Goal: Task Accomplishment & Management: Complete application form

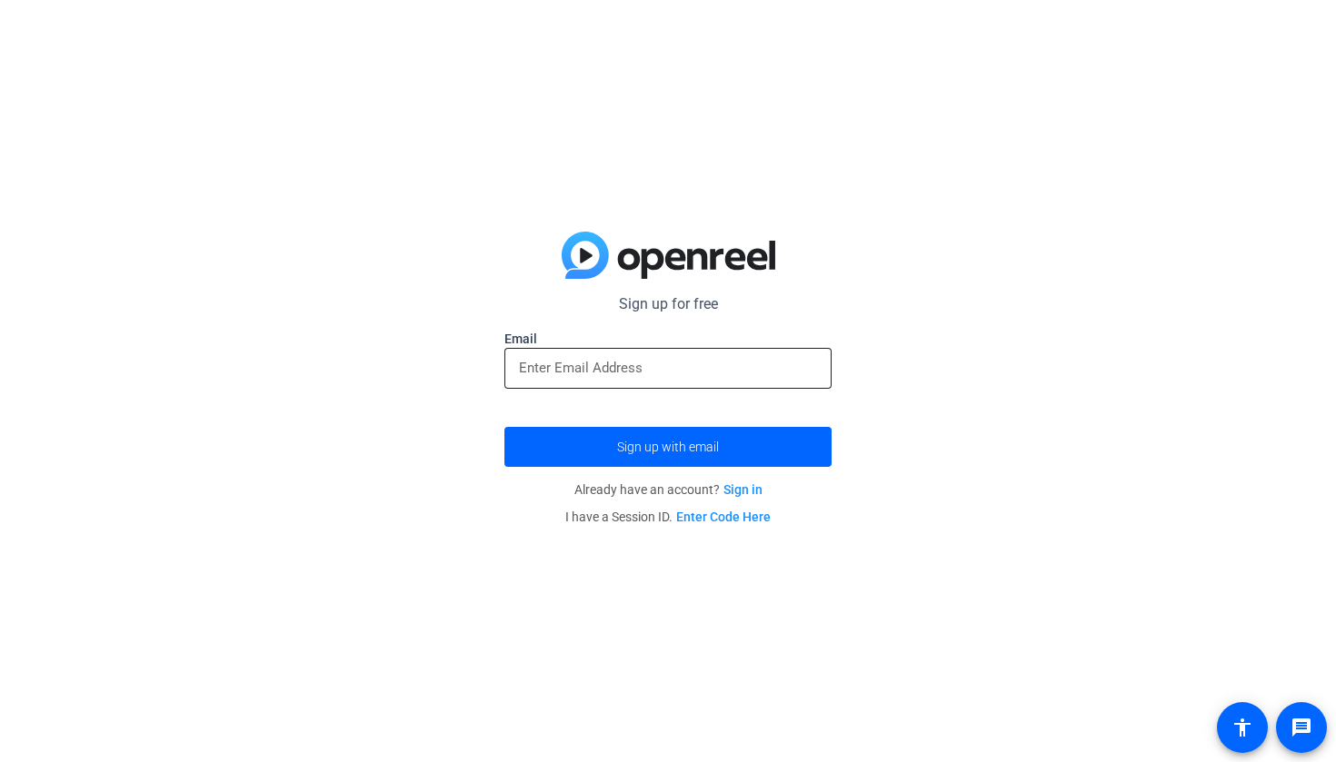
click at [733, 377] on input "email" at bounding box center [668, 368] width 298 height 22
click at [791, 448] on span "submit" at bounding box center [667, 447] width 327 height 44
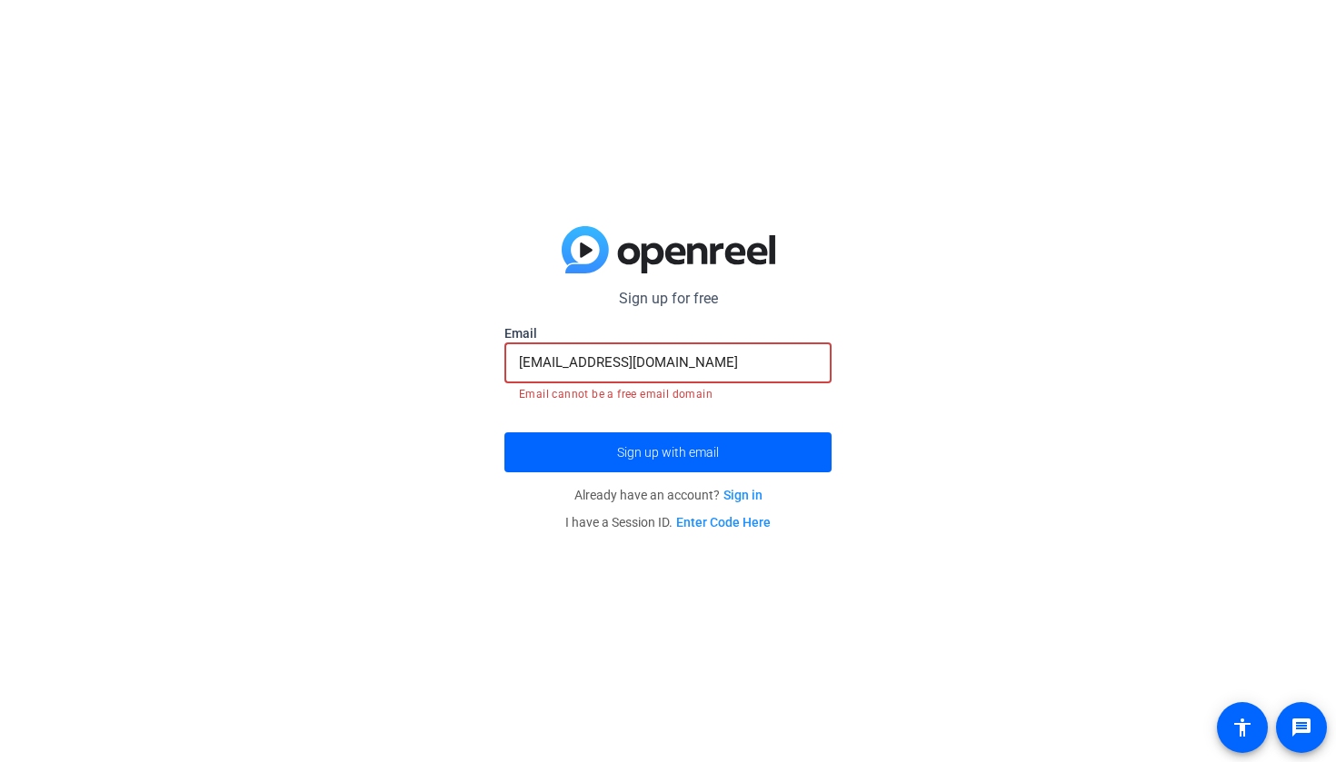
click at [747, 371] on input "[EMAIL_ADDRESS][DOMAIN_NAME]" at bounding box center [668, 363] width 298 height 22
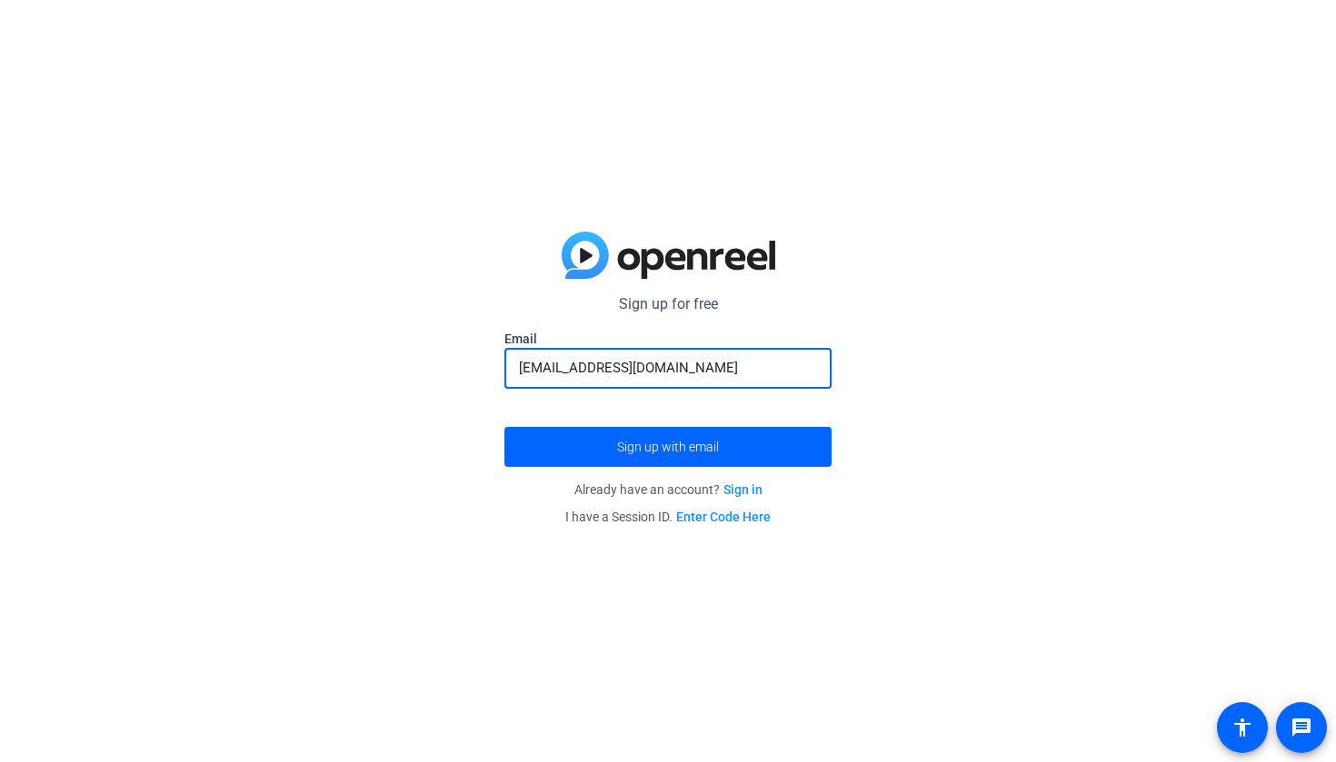
click at [668, 446] on button "Sign up with email" at bounding box center [667, 447] width 327 height 40
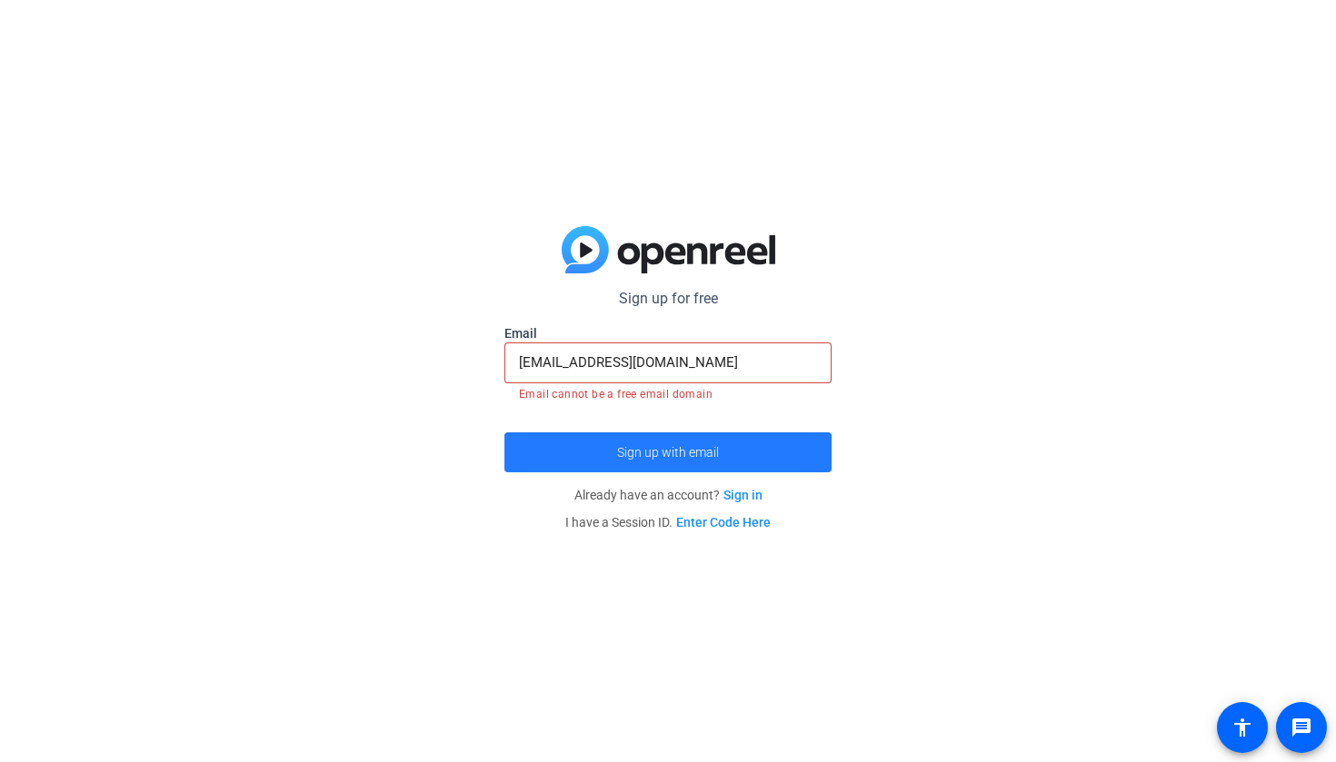
click at [722, 436] on span "submit" at bounding box center [667, 453] width 327 height 44
click at [716, 444] on button "Sign up with email" at bounding box center [667, 453] width 327 height 40
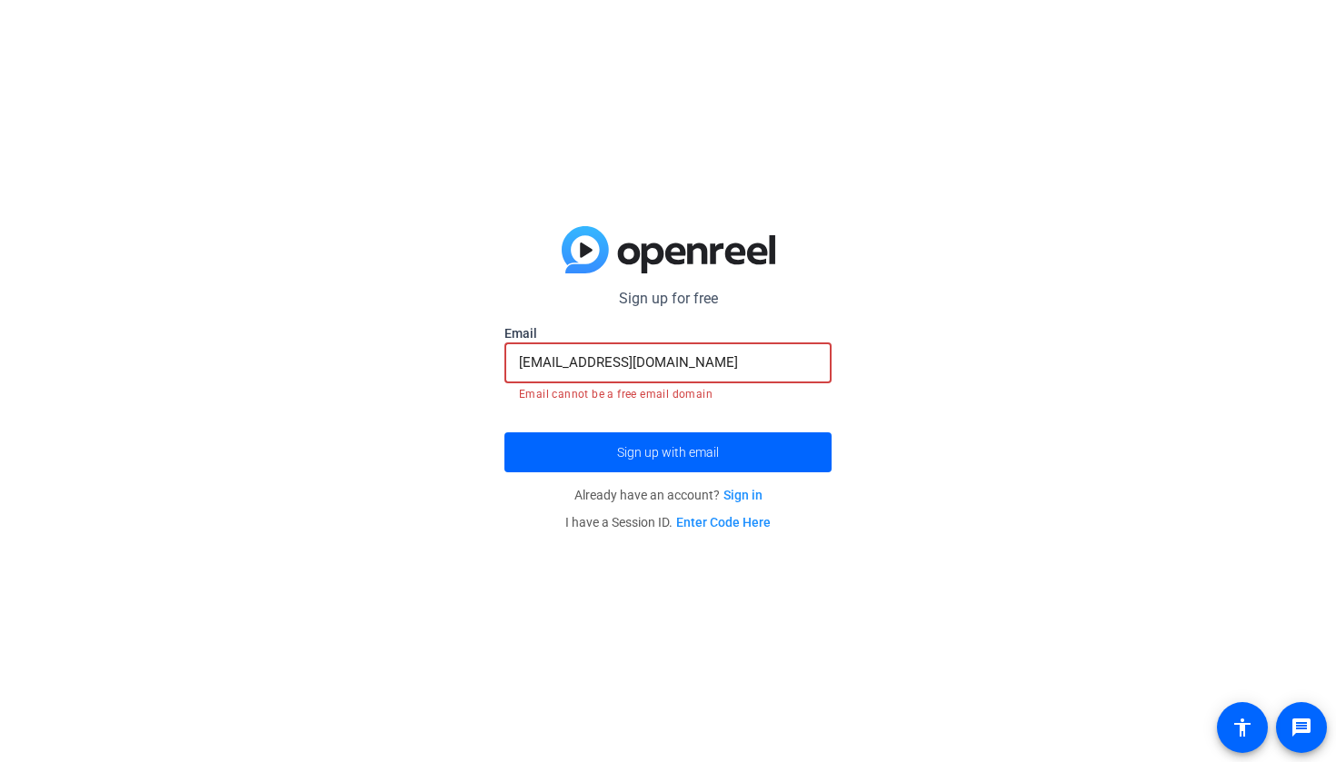
click at [723, 369] on input "[EMAIL_ADDRESS][DOMAIN_NAME]" at bounding box center [668, 363] width 298 height 22
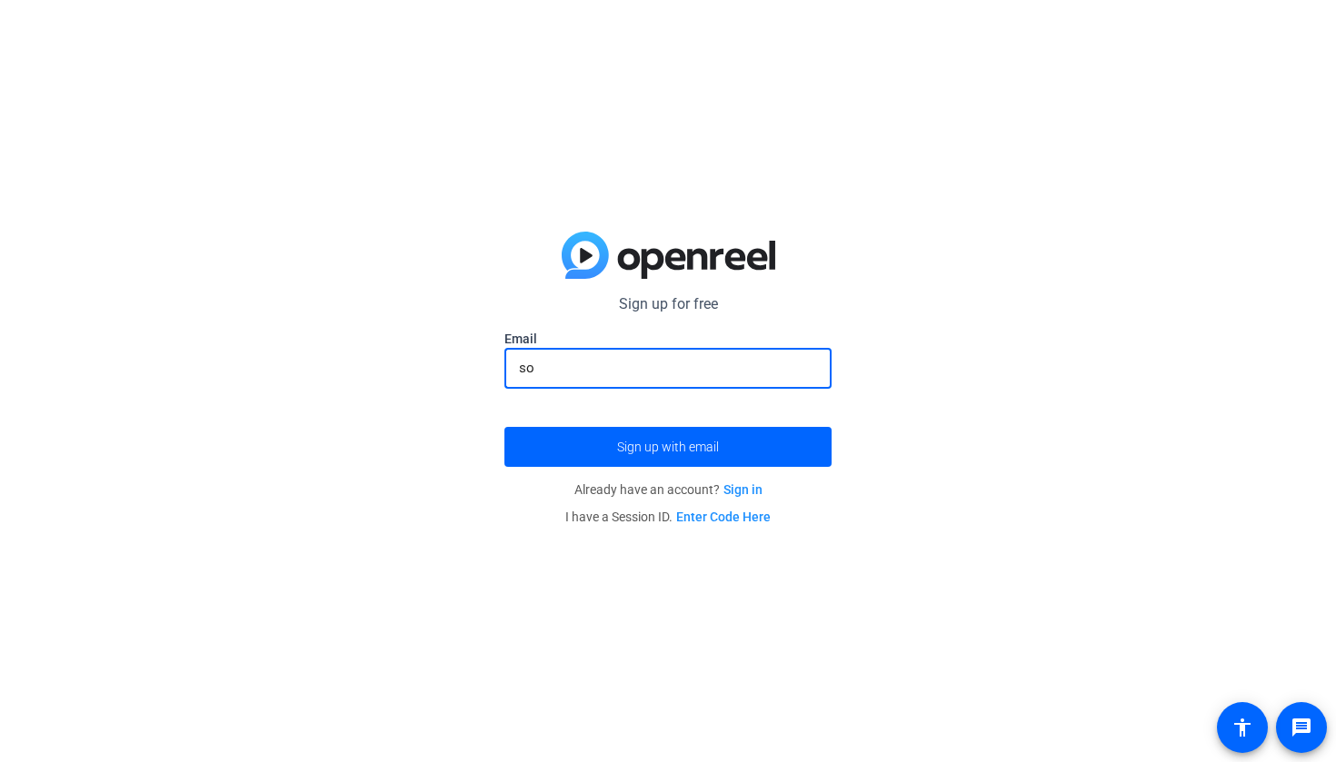
type input "s"
click at [687, 447] on span "Sign up with email" at bounding box center [668, 447] width 102 height 0
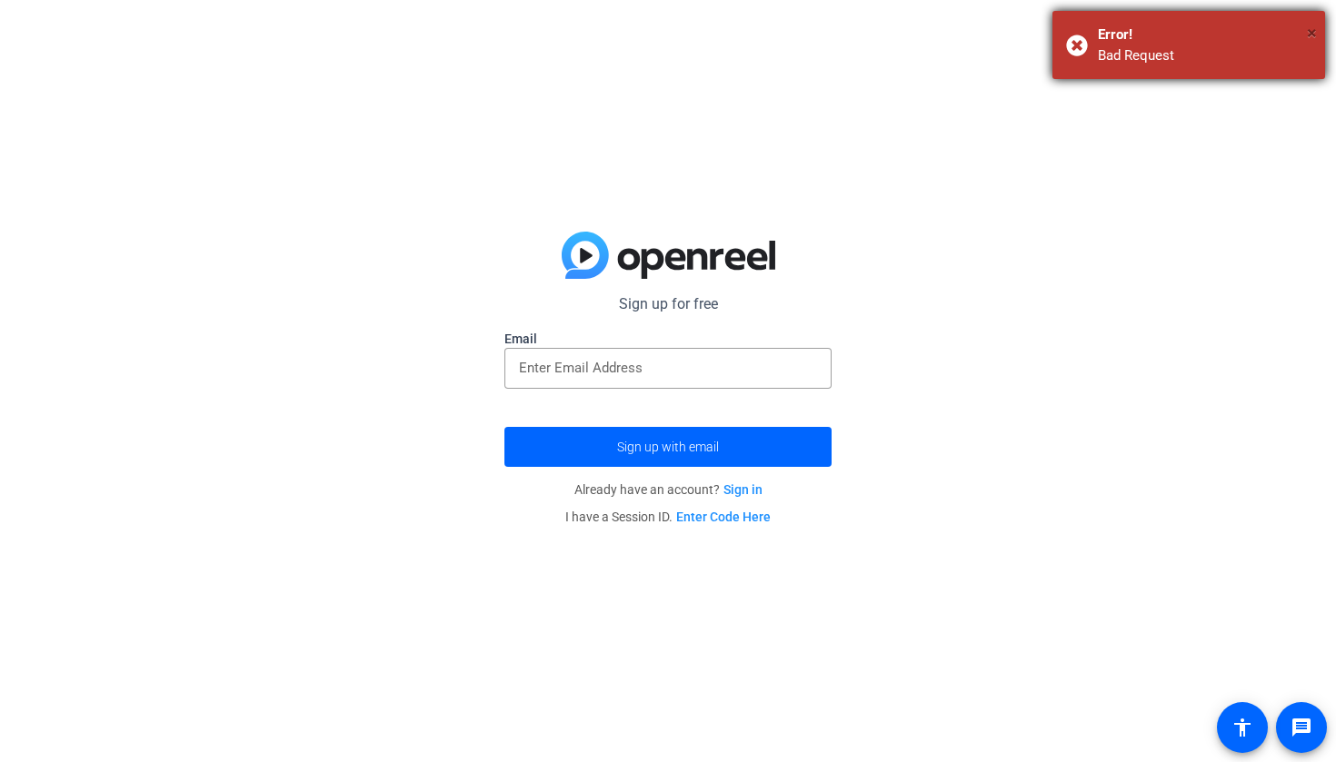
click at [1315, 28] on span "×" at bounding box center [1312, 33] width 10 height 22
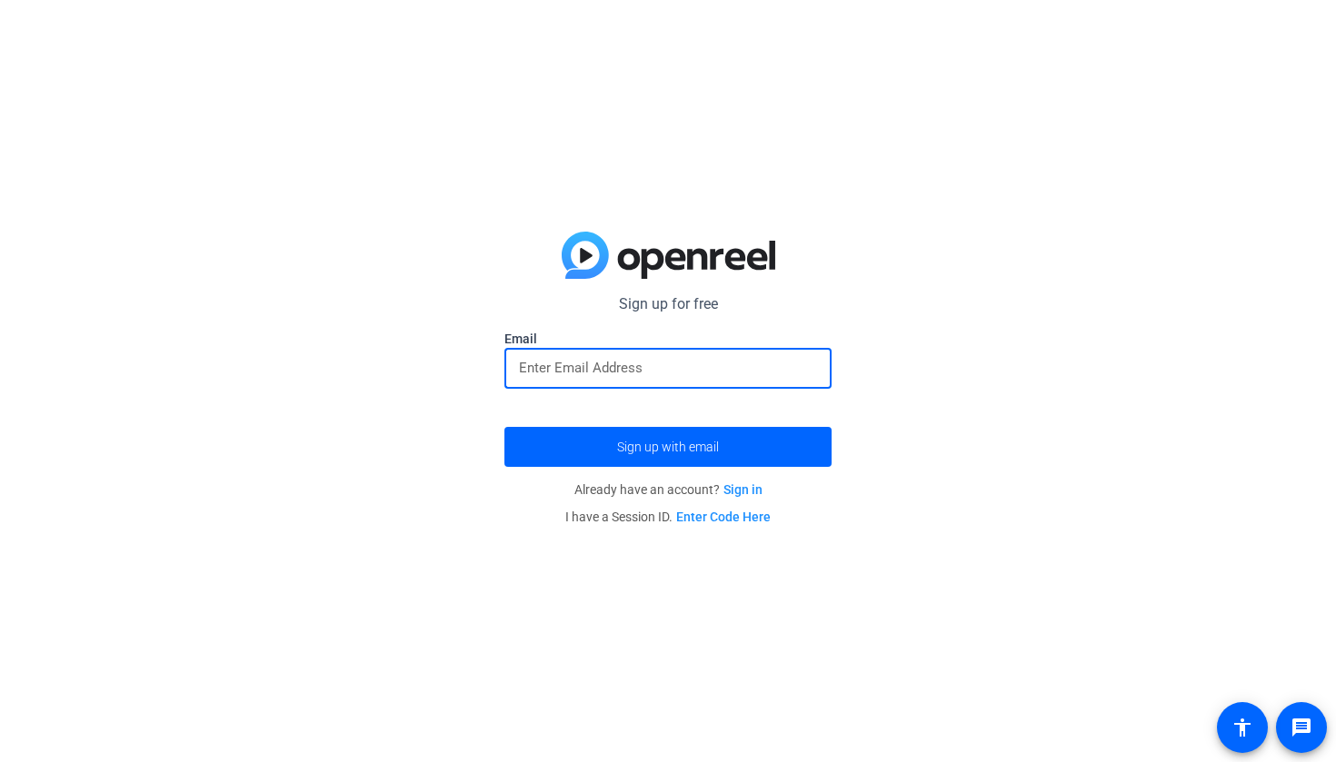
click at [749, 370] on input "email" at bounding box center [668, 368] width 298 height 22
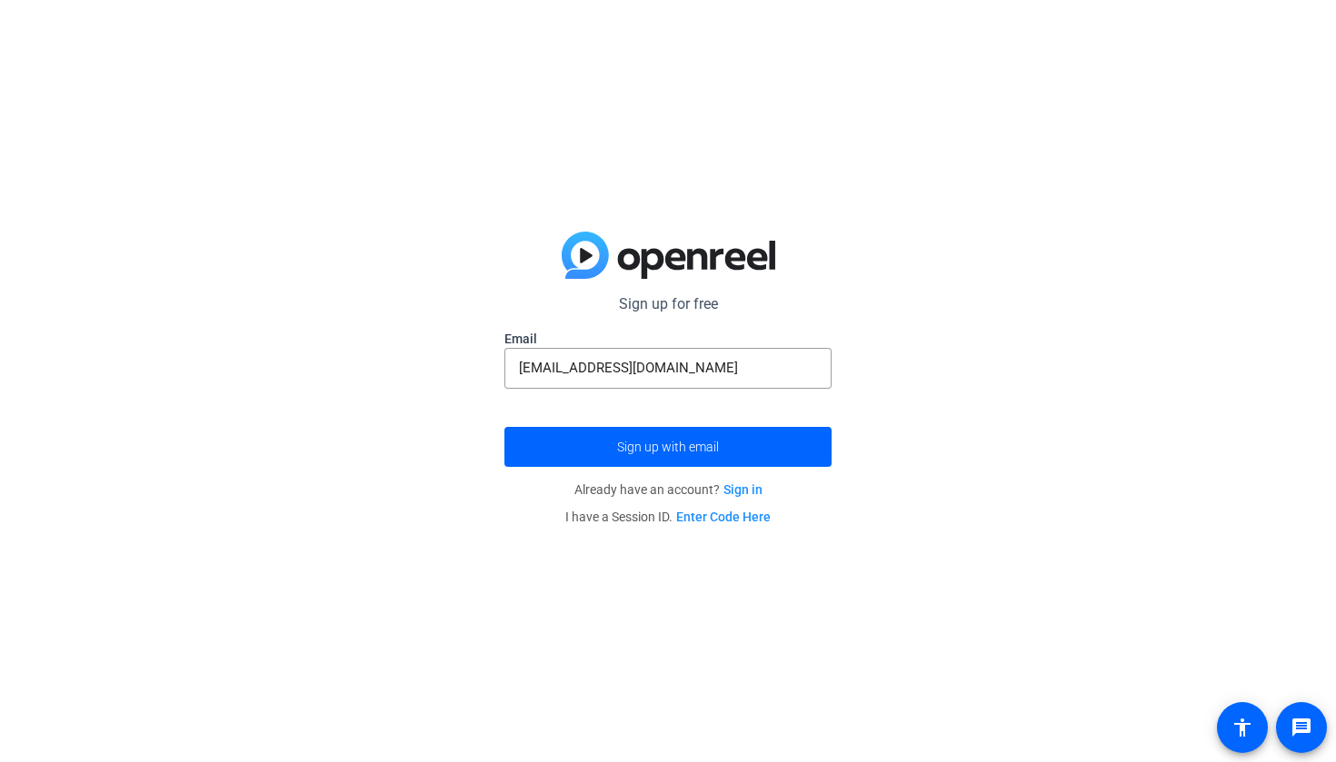
click at [668, 446] on button "Sign up with email" at bounding box center [667, 447] width 327 height 40
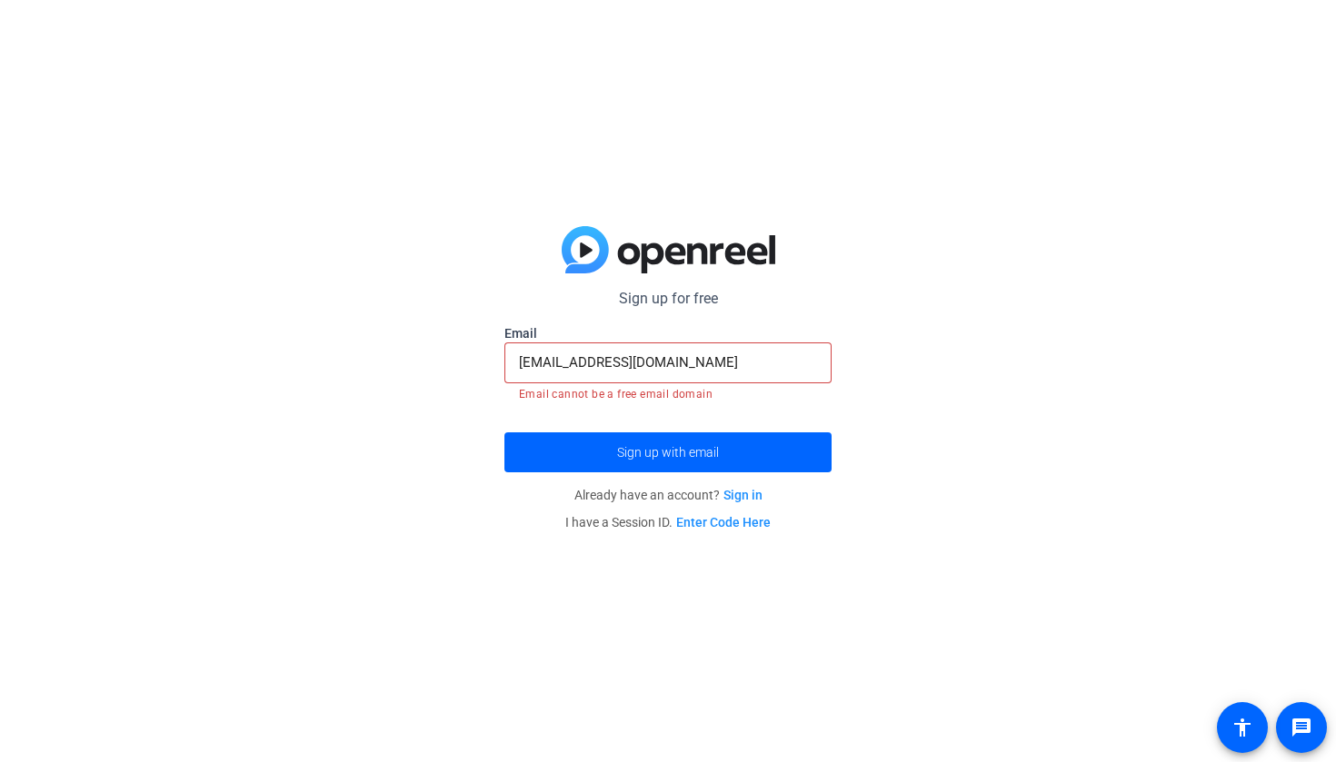
click at [709, 373] on input "[EMAIL_ADDRESS][DOMAIN_NAME]" at bounding box center [668, 363] width 298 height 22
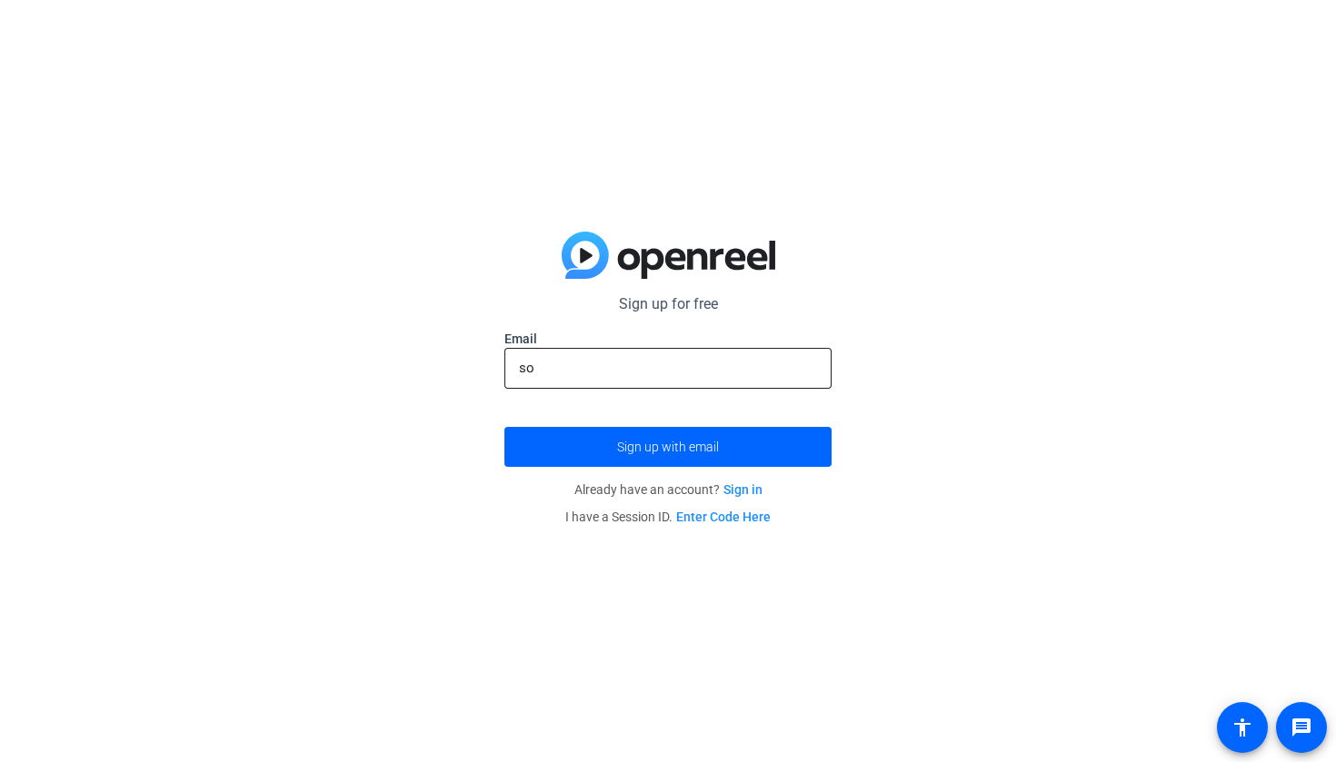
type input "s"
click at [702, 461] on span "submit" at bounding box center [667, 447] width 327 height 44
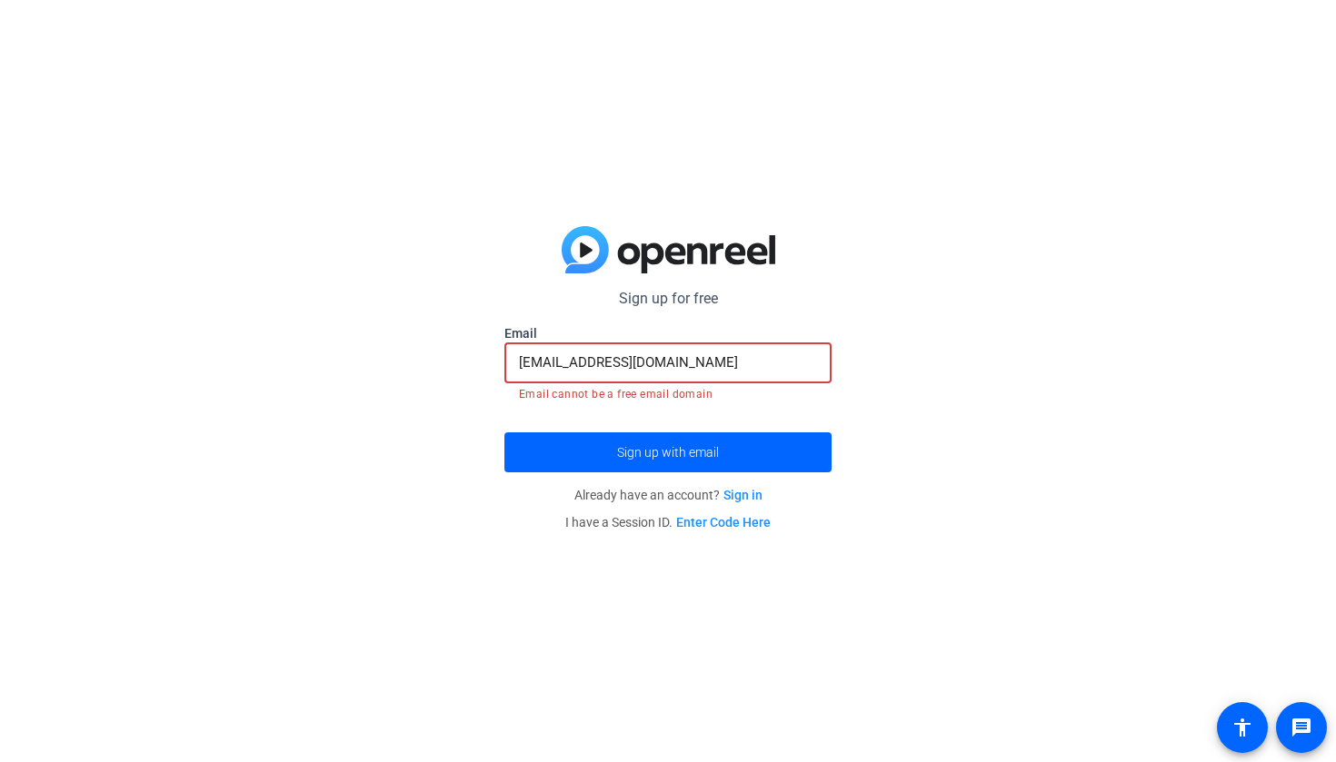
click at [572, 362] on input "brianpaul@icloud.com" at bounding box center [668, 363] width 298 height 22
click at [575, 362] on input "brianpaul@icloud.com" at bounding box center [668, 363] width 298 height 22
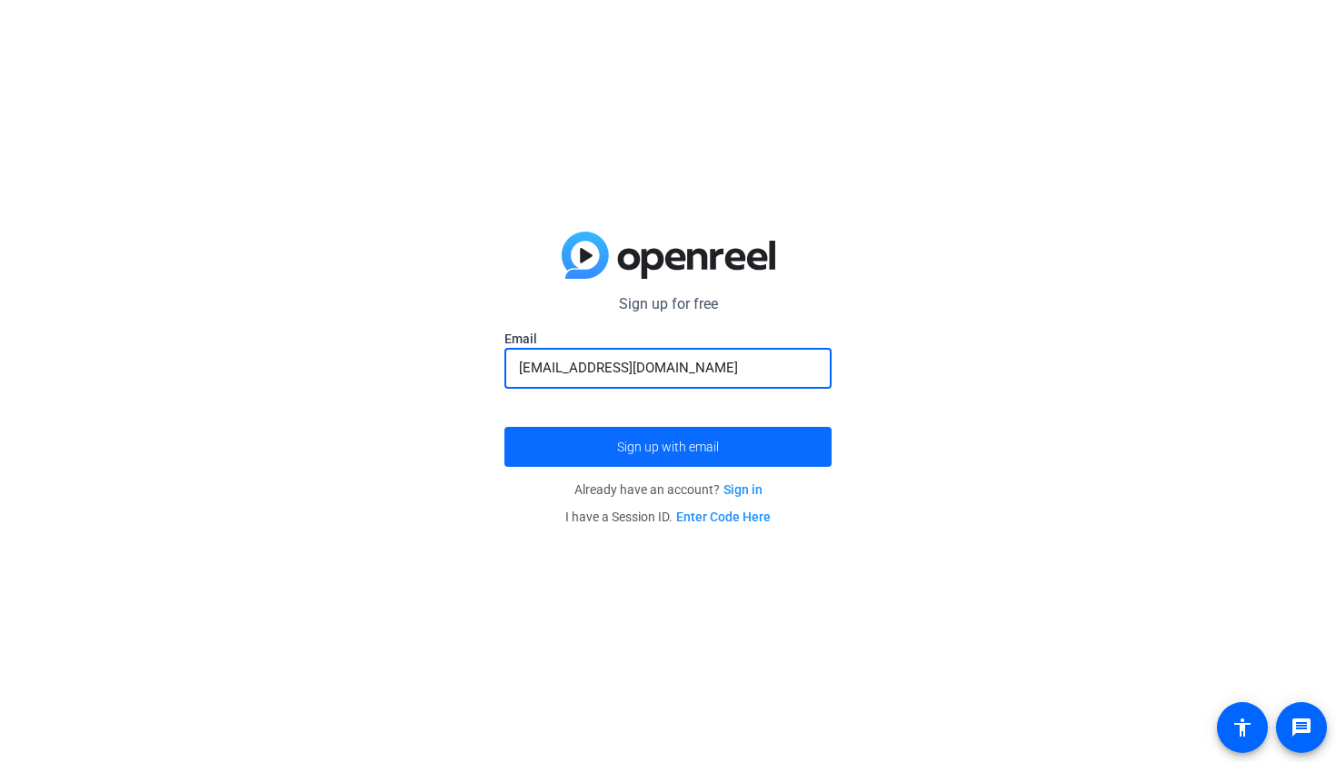
type input "brianpaul509@icloud.com"
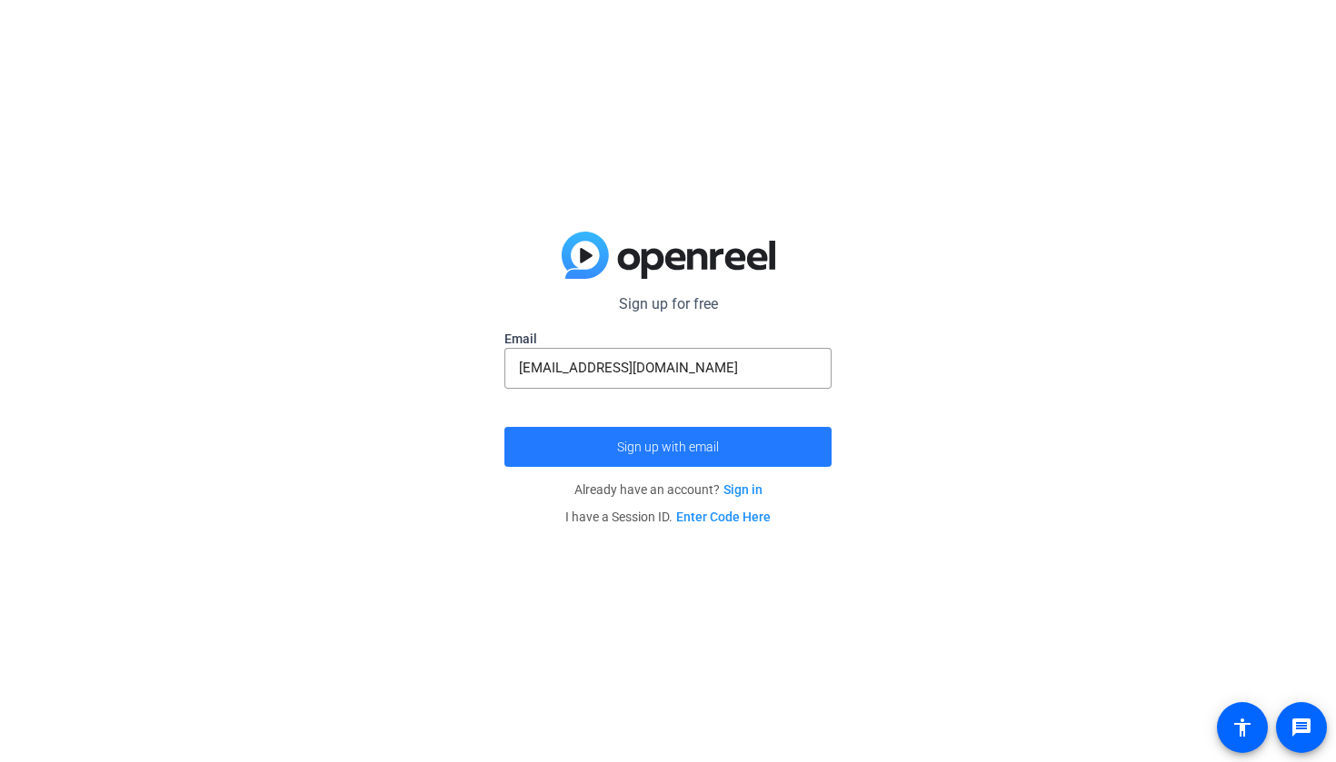
click at [653, 461] on span "submit" at bounding box center [667, 447] width 327 height 44
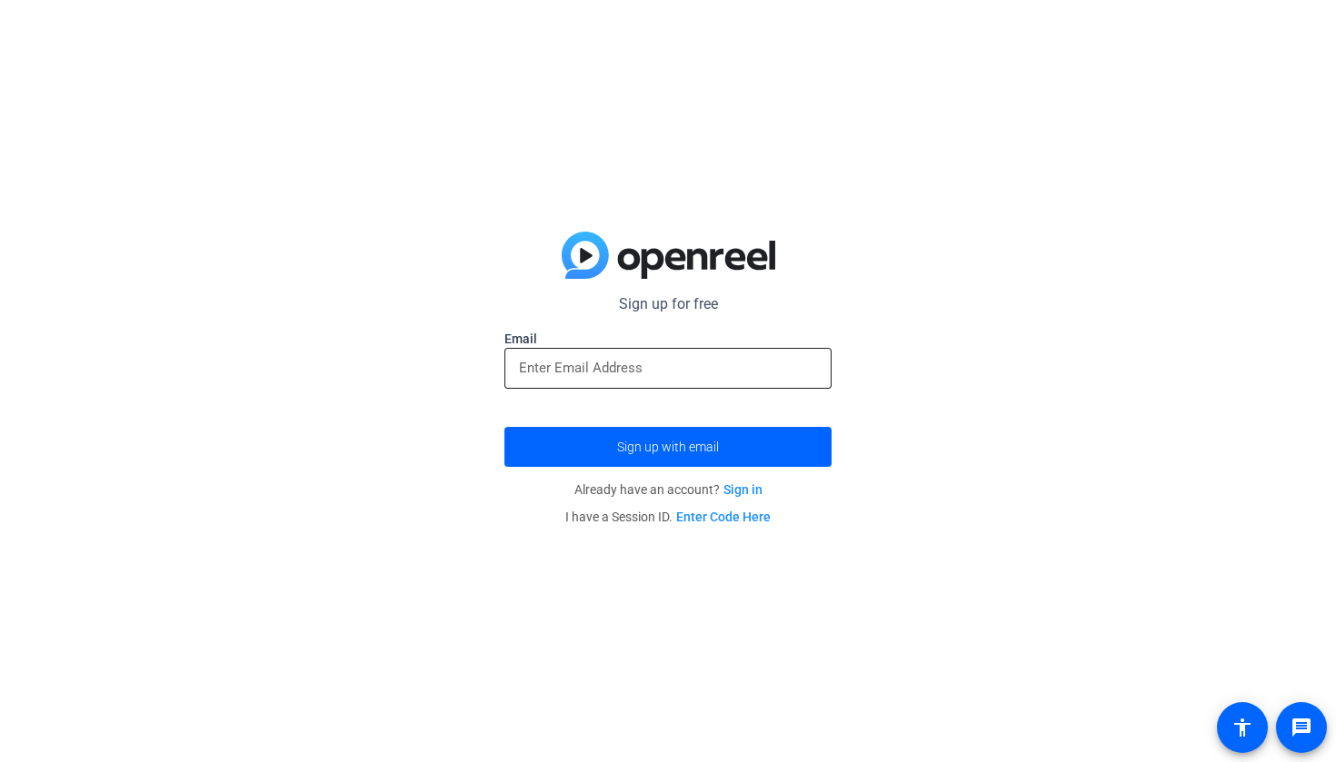
click at [541, 378] on input "email" at bounding box center [668, 368] width 298 height 22
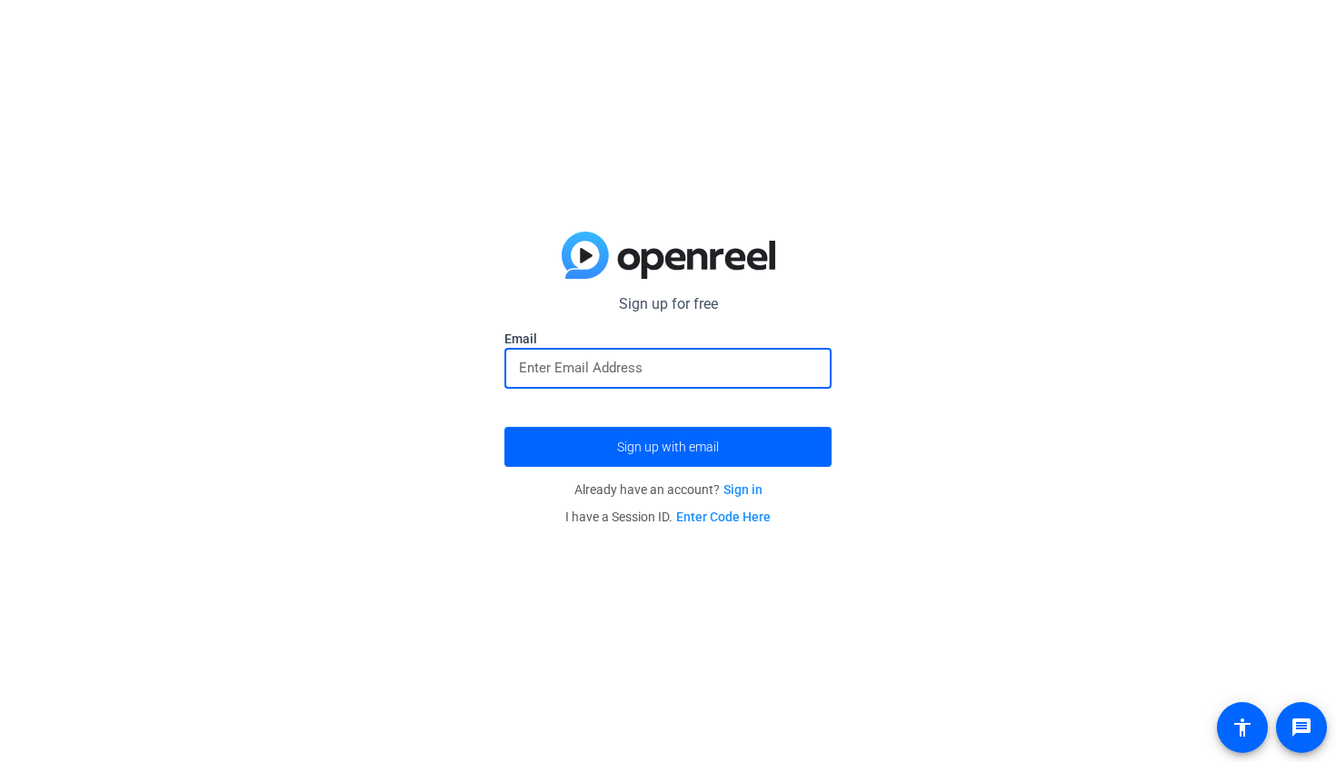
type input "[EMAIL_ADDRESS][DOMAIN_NAME]"
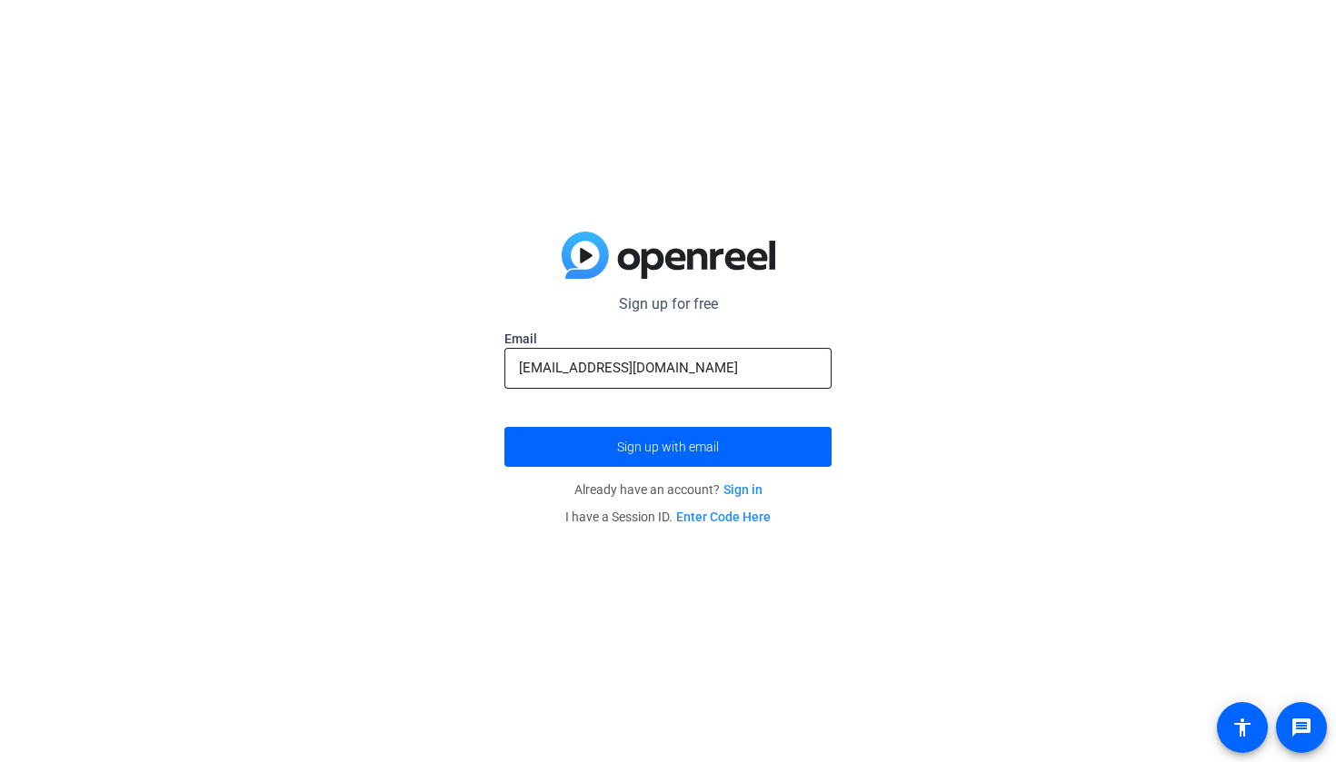
click at [737, 353] on div "[EMAIL_ADDRESS][DOMAIN_NAME]" at bounding box center [668, 368] width 298 height 41
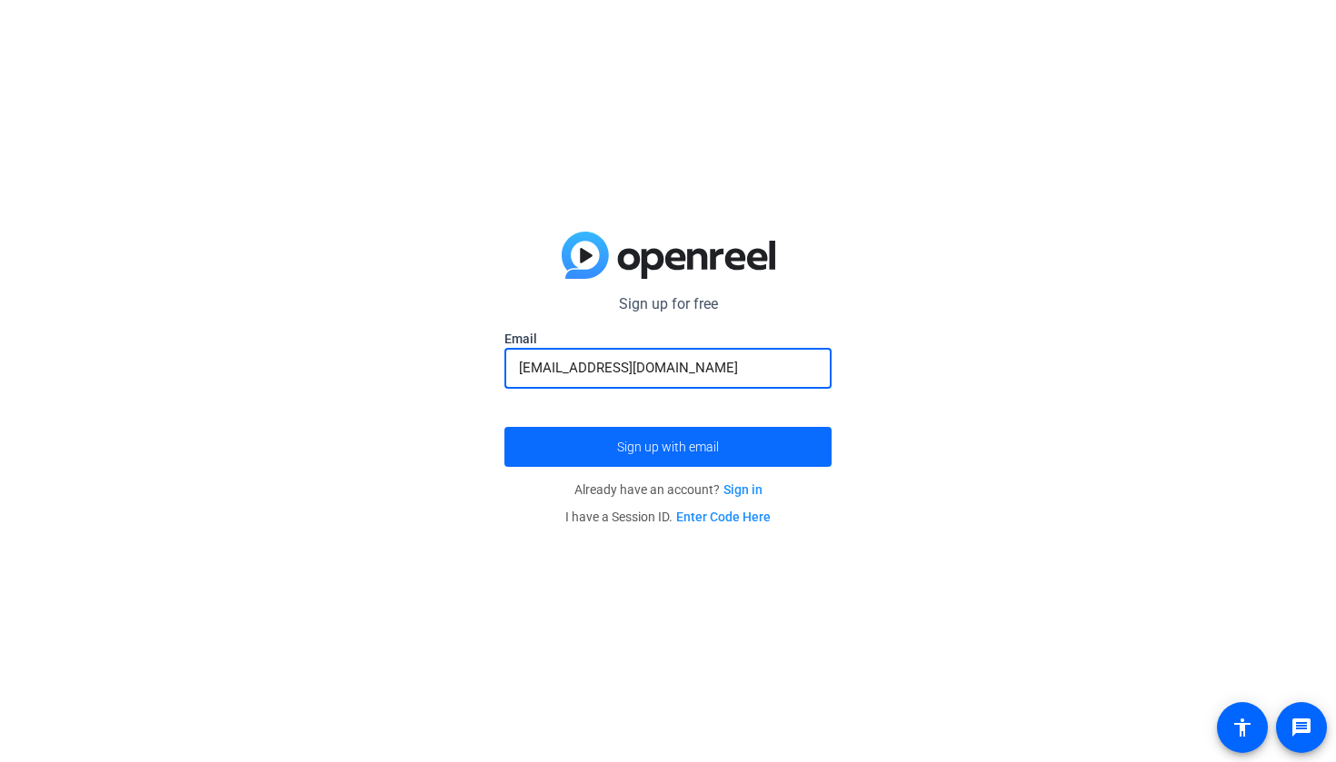
click at [709, 433] on span "submit" at bounding box center [667, 447] width 327 height 44
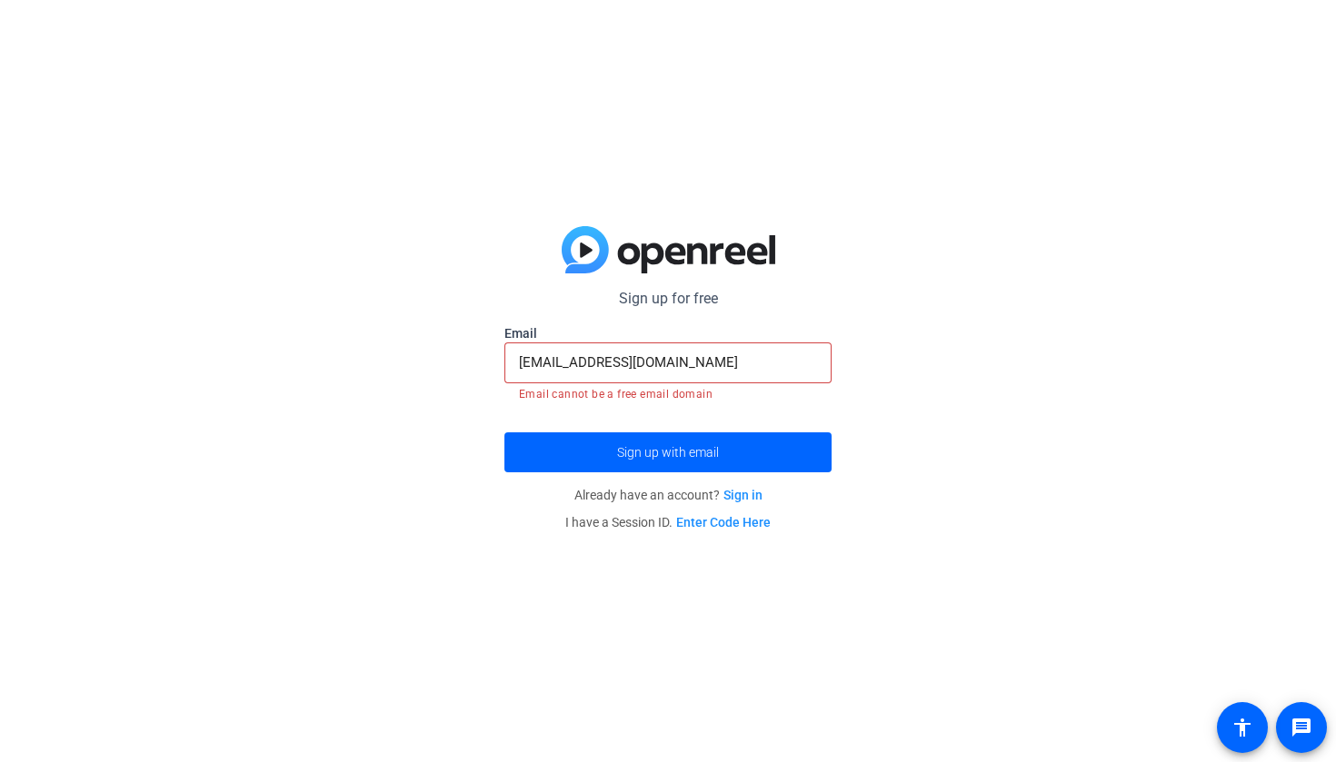
click at [741, 493] on link "Sign in" at bounding box center [742, 495] width 39 height 15
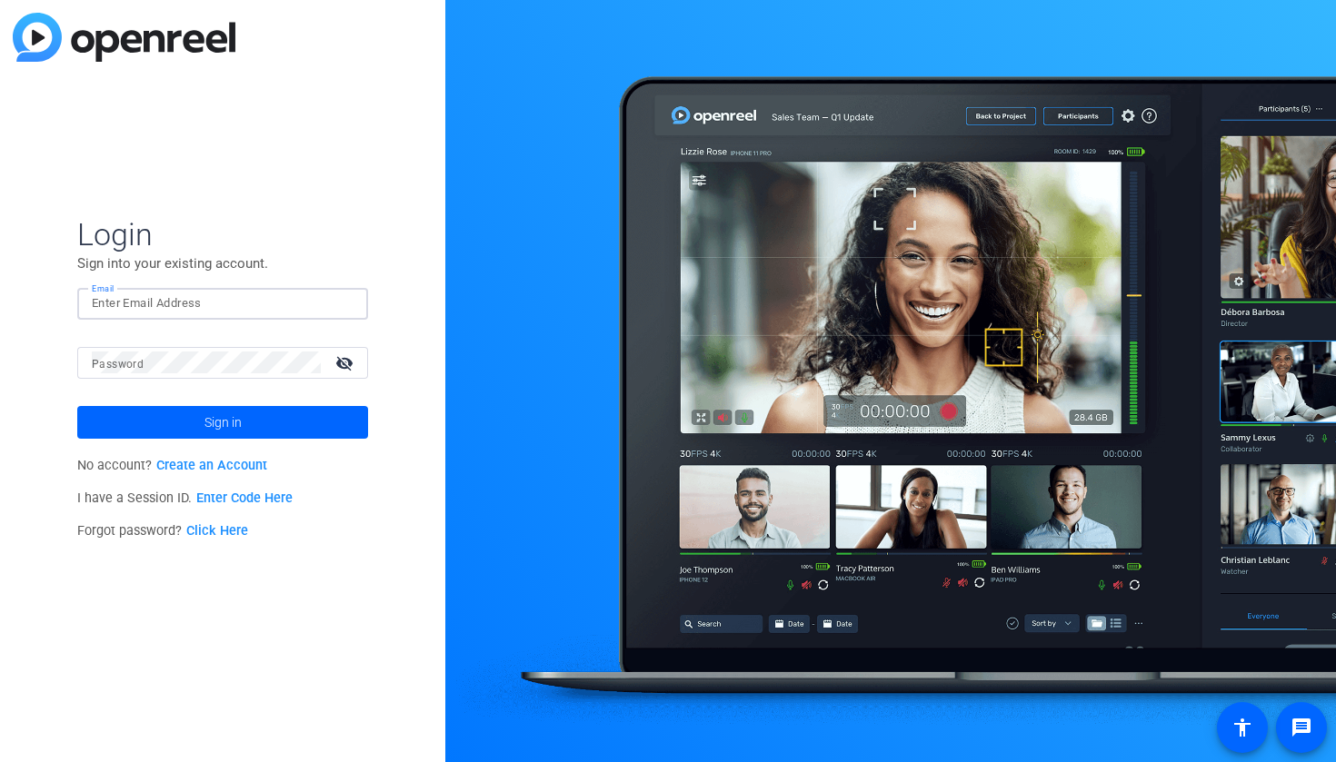
click at [354, 305] on div "Email" at bounding box center [222, 304] width 291 height 32
click at [343, 305] on input "Email" at bounding box center [223, 304] width 262 height 22
click at [276, 316] on div at bounding box center [223, 304] width 262 height 32
click at [220, 491] on link "Enter Code Here" at bounding box center [244, 498] width 96 height 15
click at [185, 468] on link "Create an Account" at bounding box center [211, 465] width 111 height 15
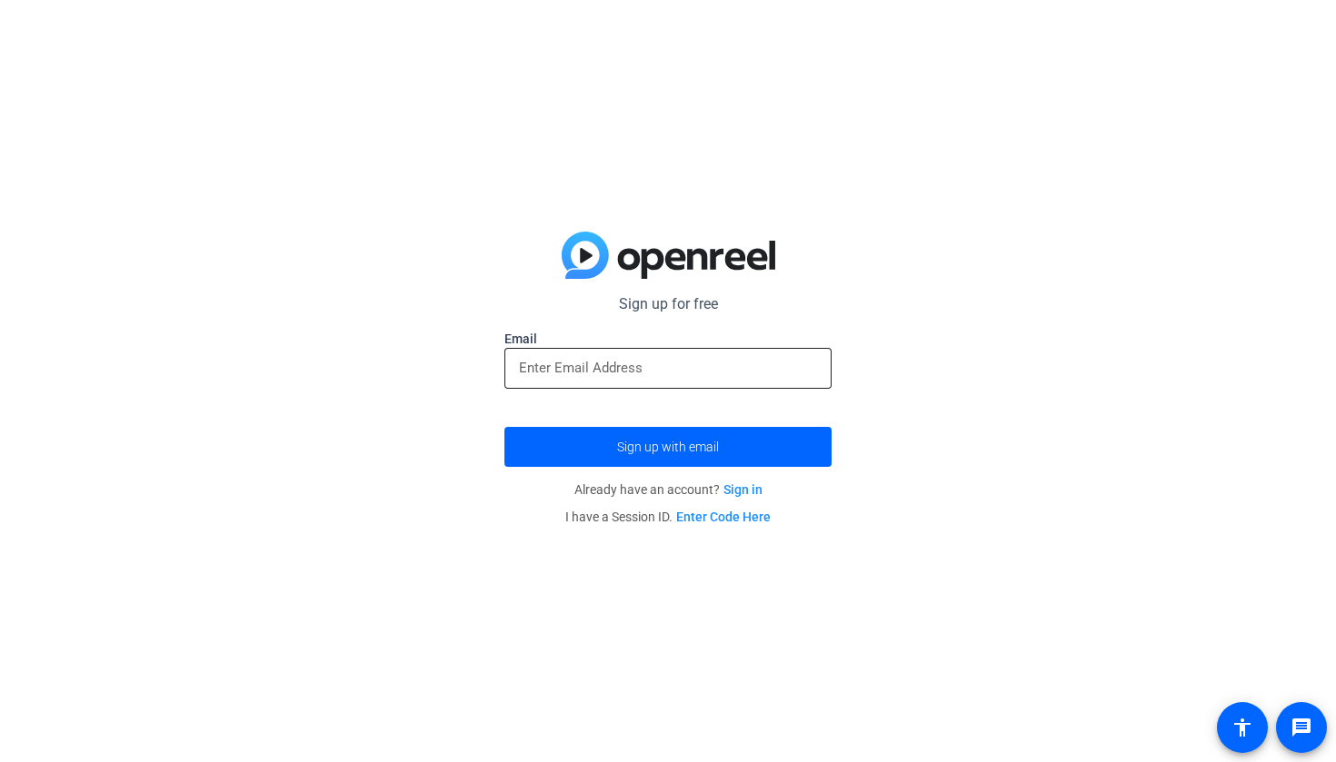
click at [541, 378] on input "email" at bounding box center [668, 368] width 298 height 22
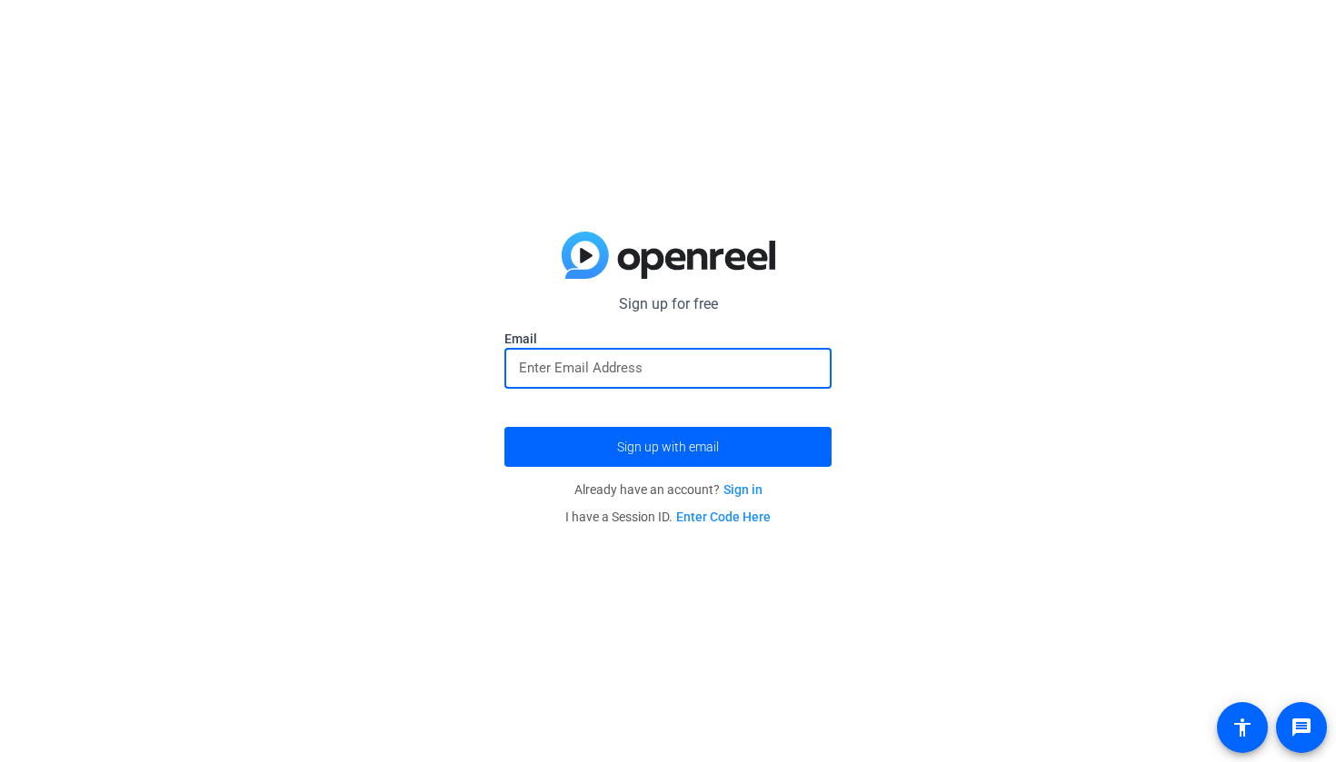
type input "[EMAIL_ADDRESS][DOMAIN_NAME]"
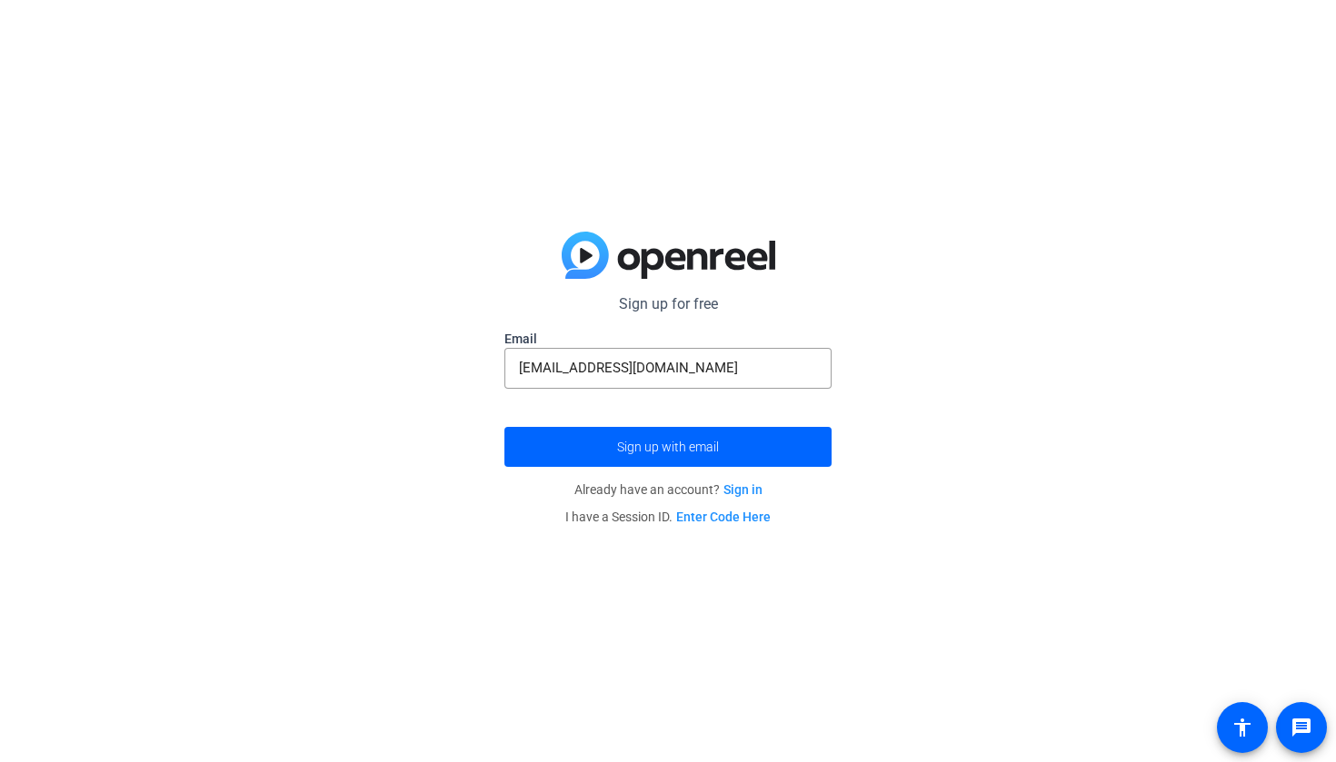
click at [608, 424] on form "Sign up for free Email [EMAIL_ADDRESS][DOMAIN_NAME] Sign up with email" at bounding box center [667, 381] width 327 height 174
click at [622, 430] on span "submit" at bounding box center [667, 447] width 327 height 44
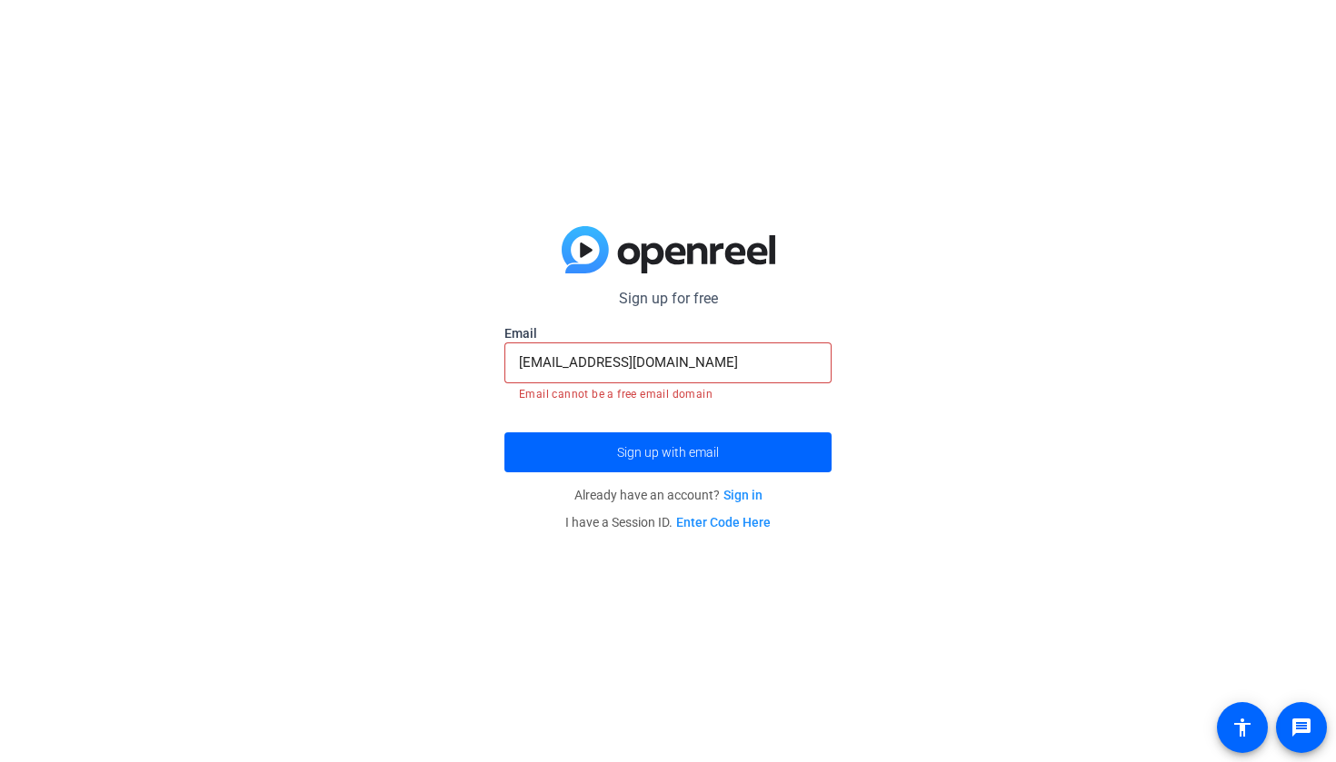
click at [715, 526] on link "Enter Code Here" at bounding box center [723, 522] width 95 height 15
